Goal: Register for event/course

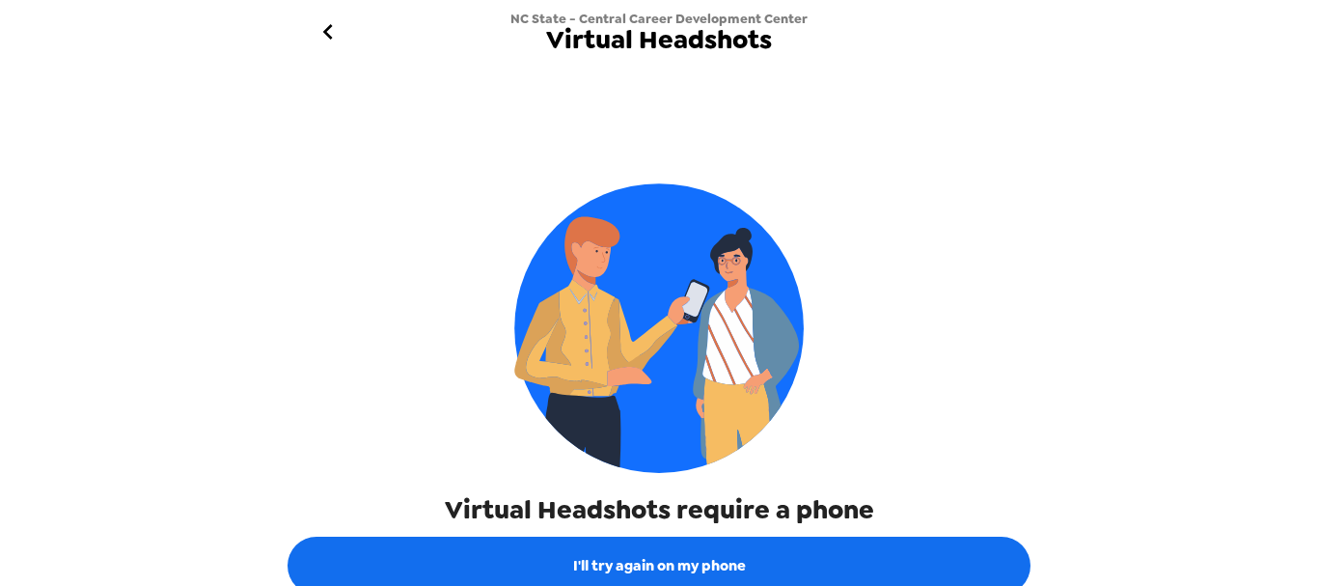
click at [1068, 184] on div "NC State - Central Career Development Center Virtual Headshots Virtual Headshot…" at bounding box center [659, 293] width 1318 height 586
